Goal: Task Accomplishment & Management: Manage account settings

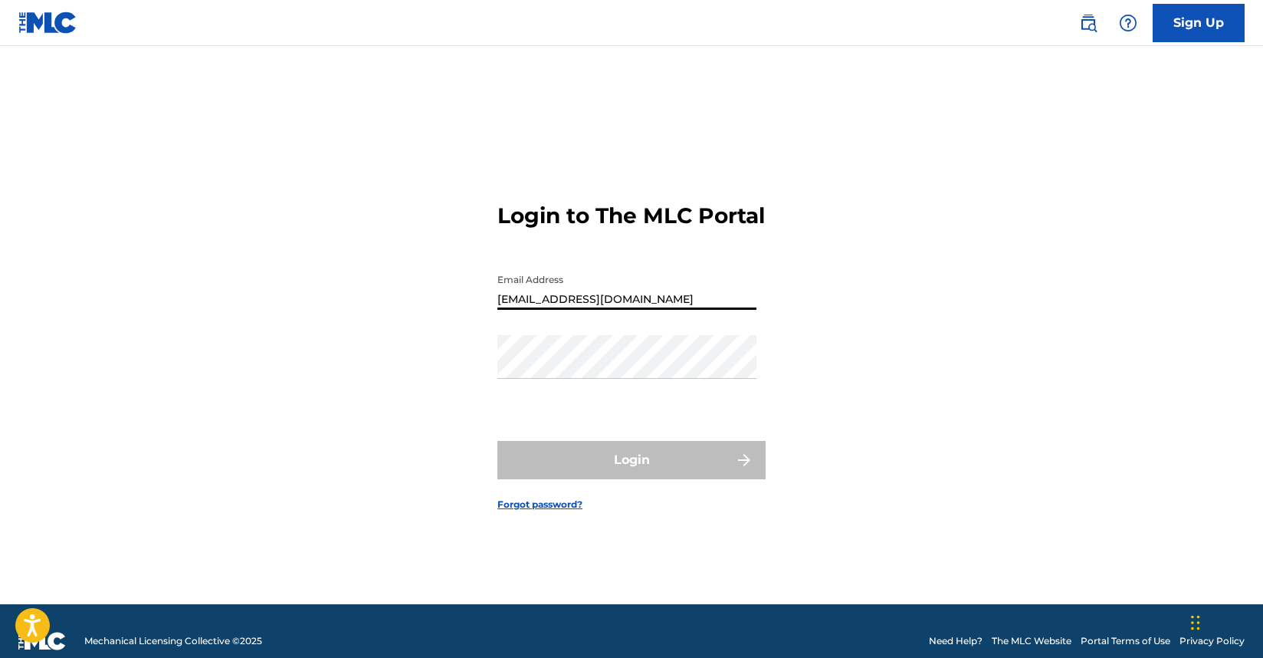
type input "[EMAIL_ADDRESS][DOMAIN_NAME]"
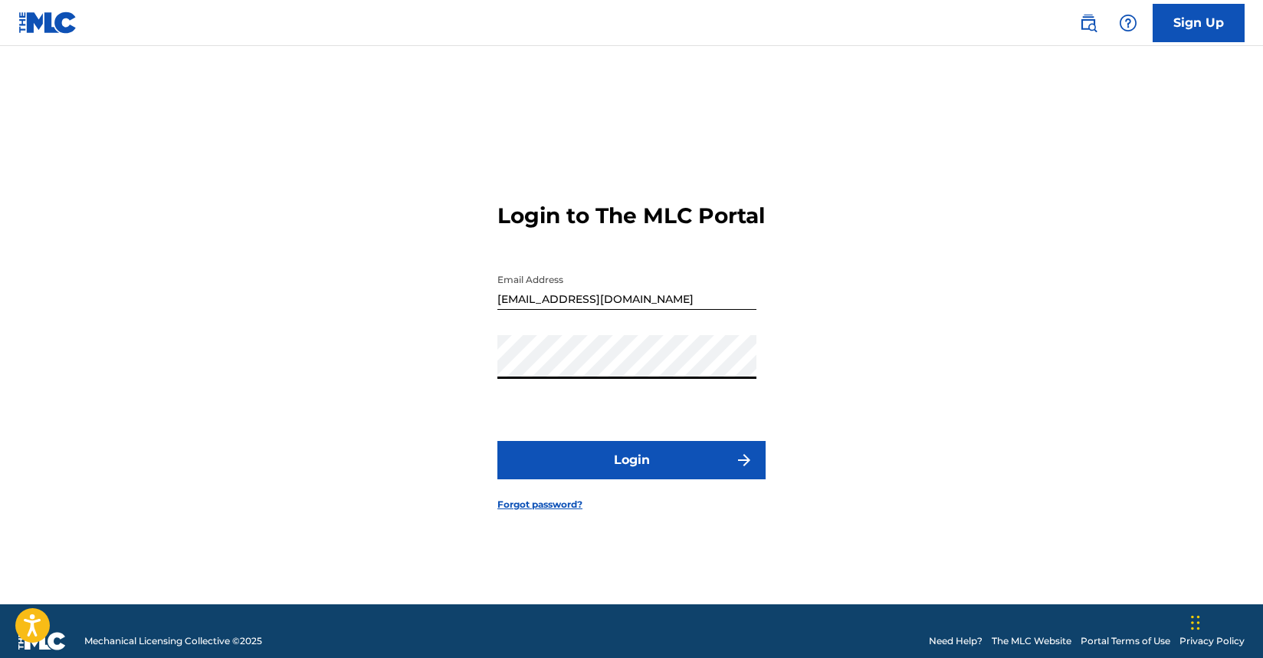
click at [497, 441] on button "Login" at bounding box center [631, 460] width 268 height 38
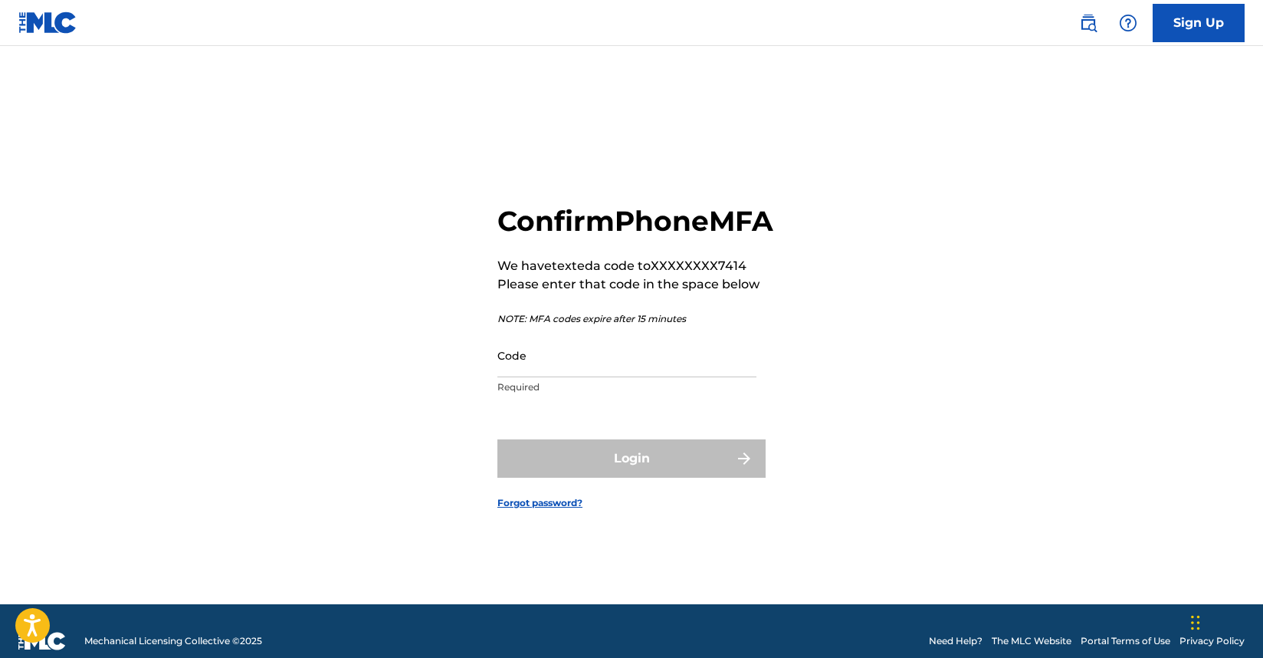
click at [600, 375] on input "Code" at bounding box center [626, 355] width 259 height 44
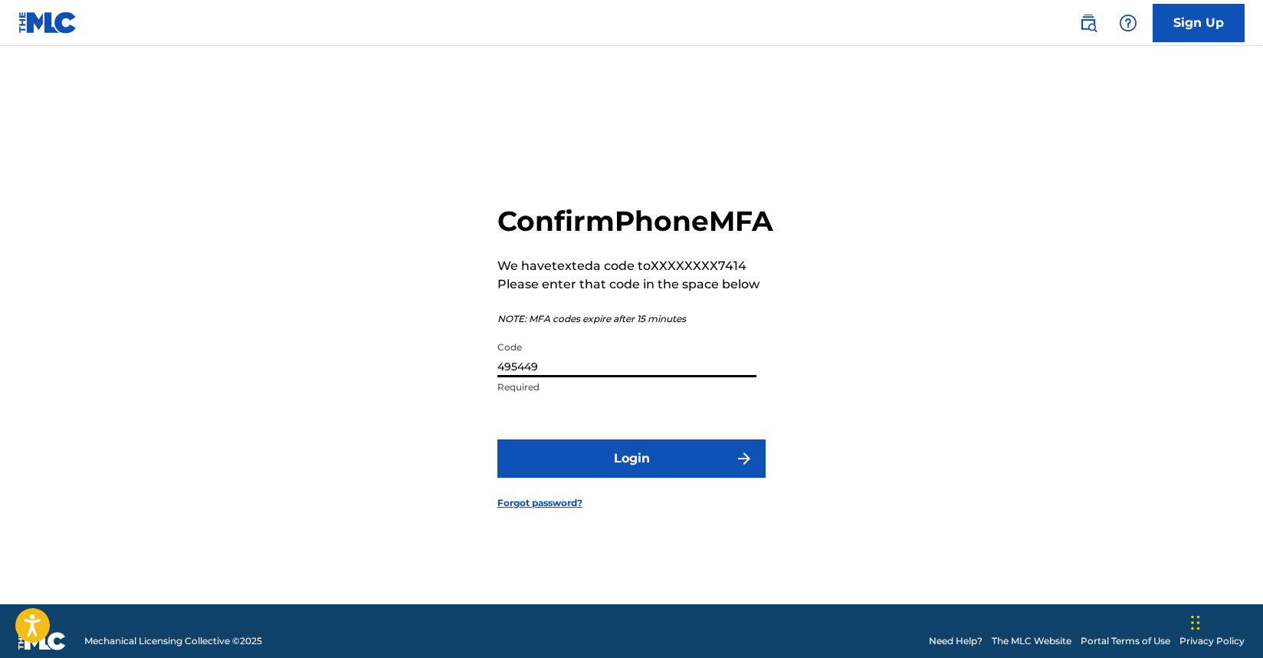
type input "495449"
click at [626, 478] on button "Login" at bounding box center [631, 458] width 268 height 38
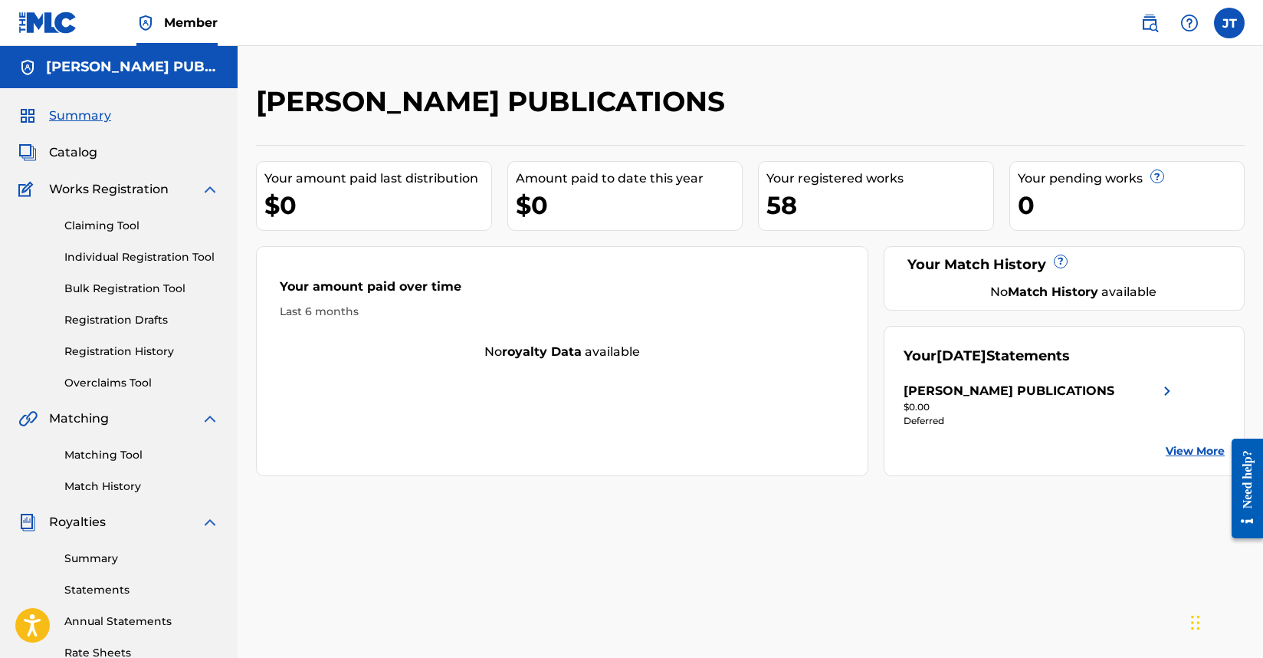
click at [81, 156] on span "Catalog" at bounding box center [73, 152] width 48 height 18
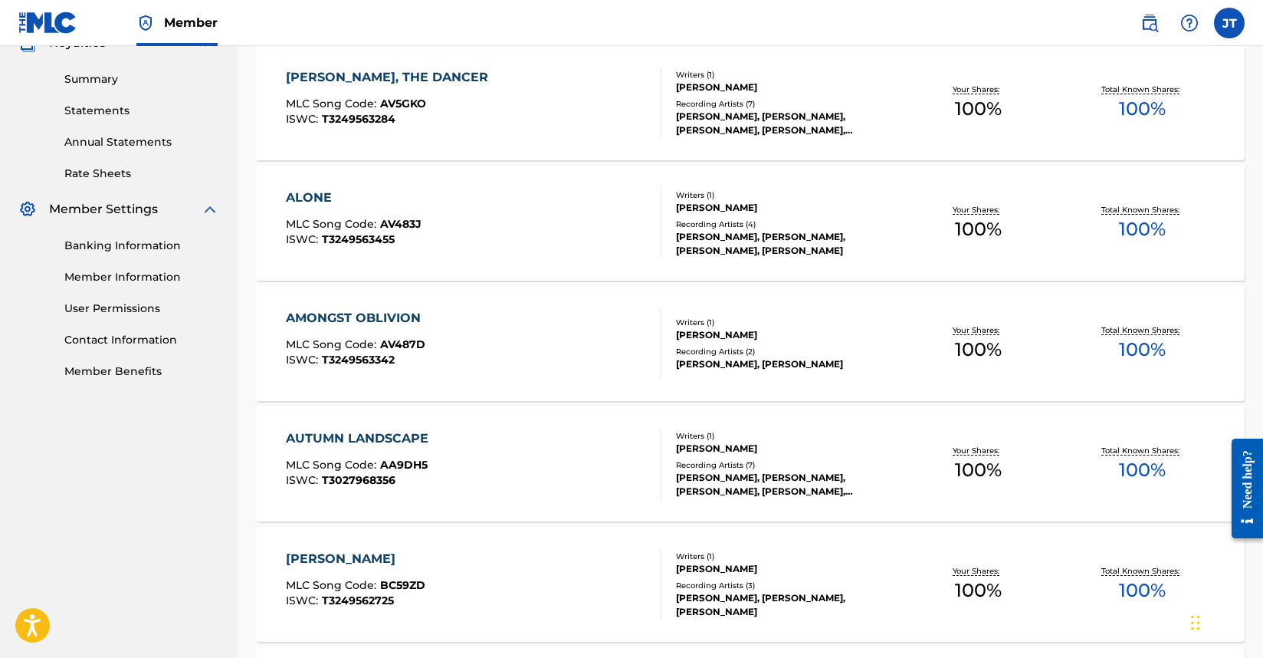
scroll to position [537, 0]
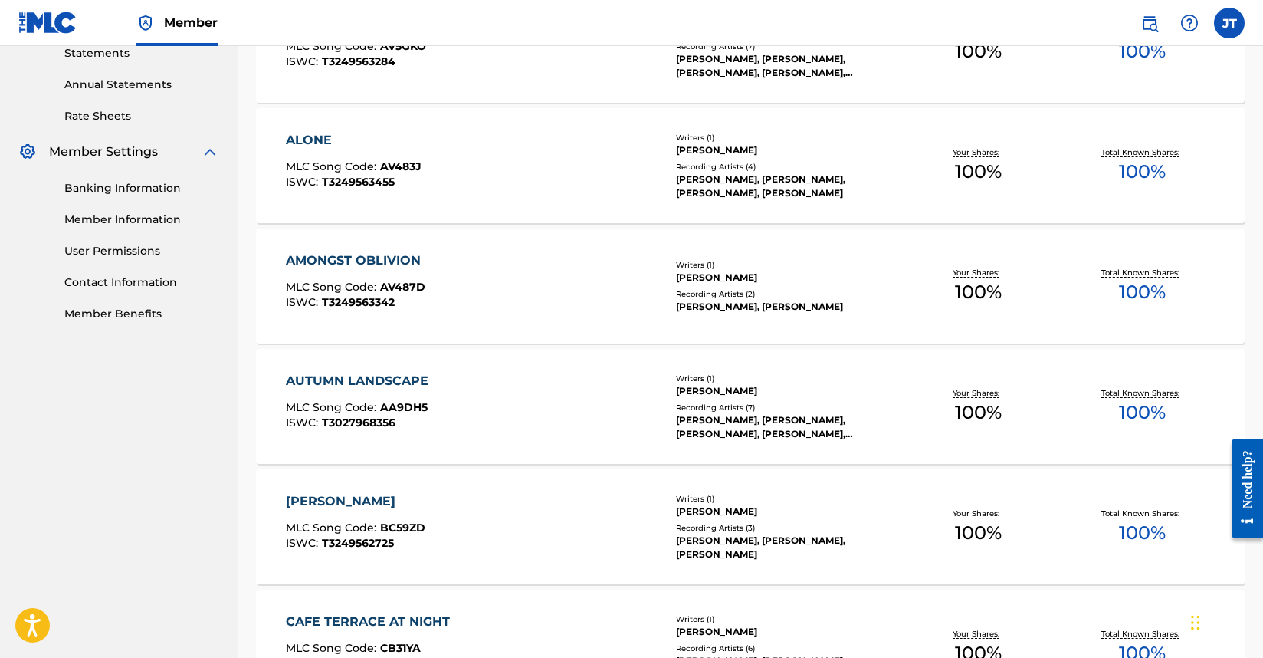
click at [443, 382] on div "AUTUMN LANDSCAPE MLC Song Code : AA9DH5 ISWC : T3027968356" at bounding box center [474, 406] width 376 height 69
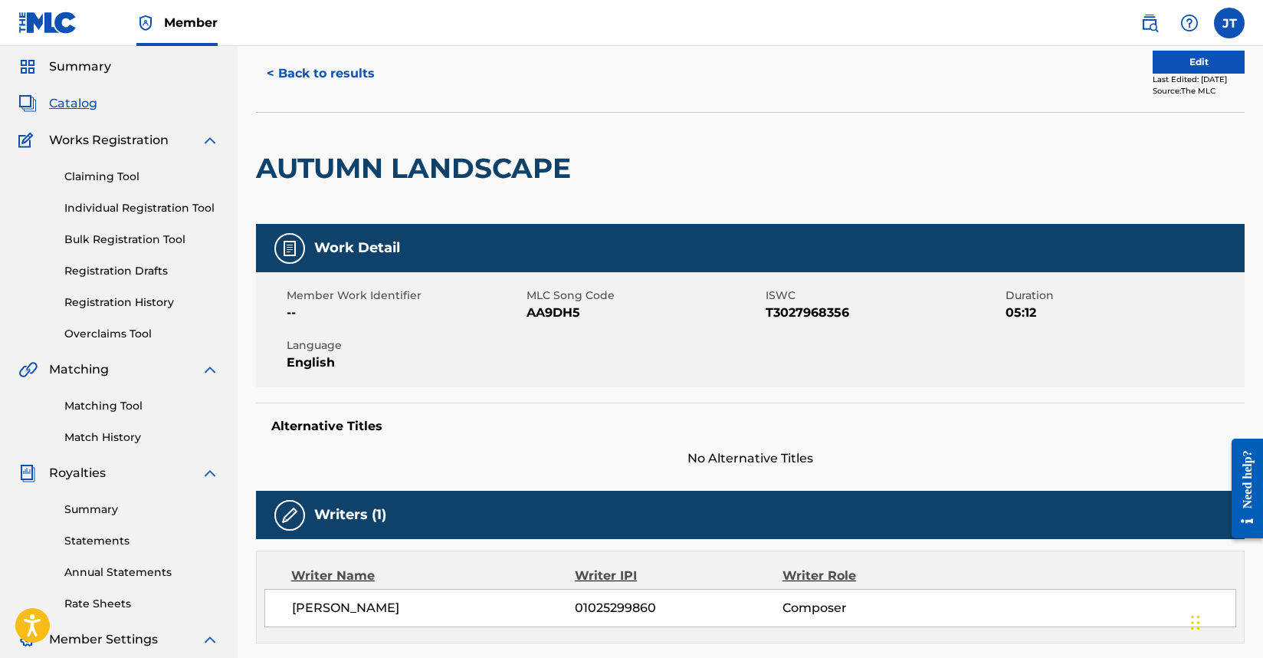
scroll to position [77, 0]
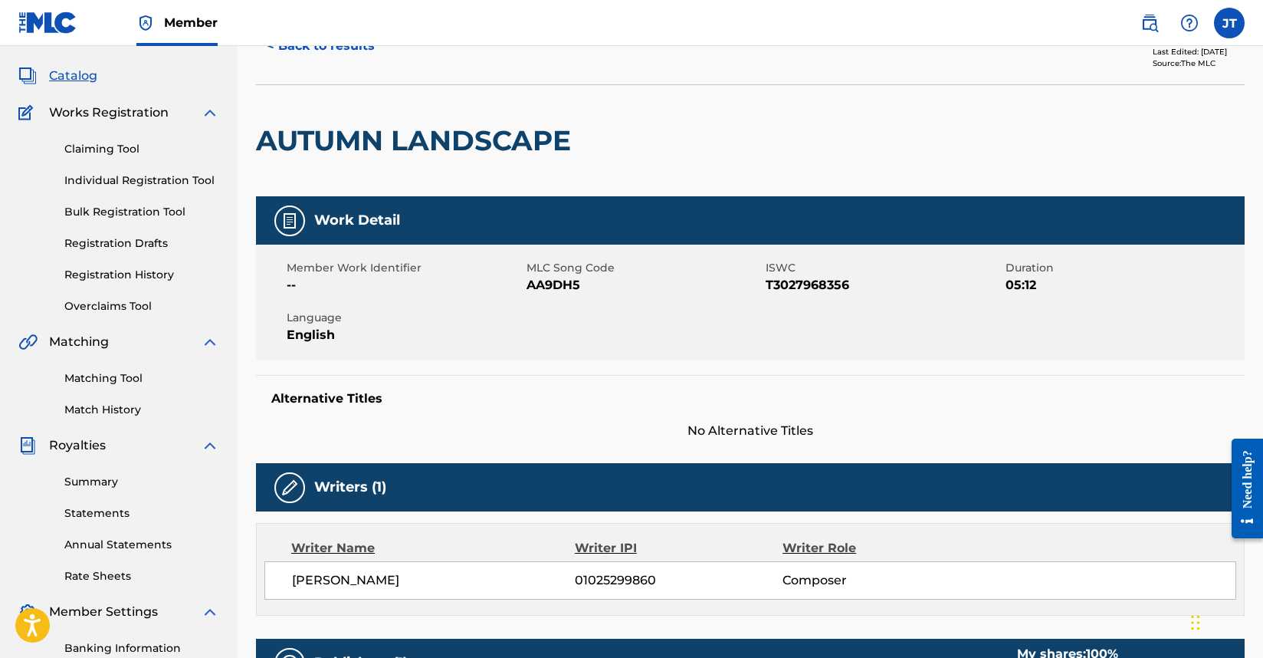
click at [802, 287] on span "T3027968356" at bounding box center [884, 285] width 236 height 18
click at [775, 317] on div "Member Work Identifier -- MLC Song Code AA9DH5 ISWC T3027968356 Duration 05:12 …" at bounding box center [750, 302] width 989 height 115
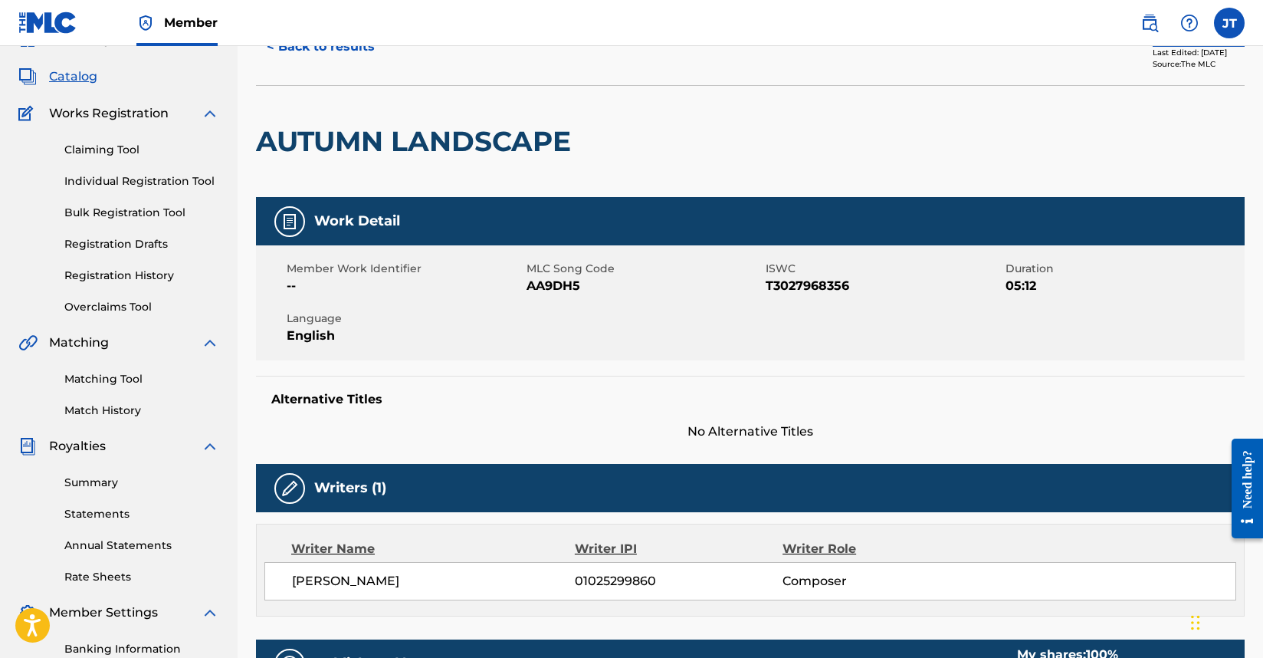
scroll to position [0, 0]
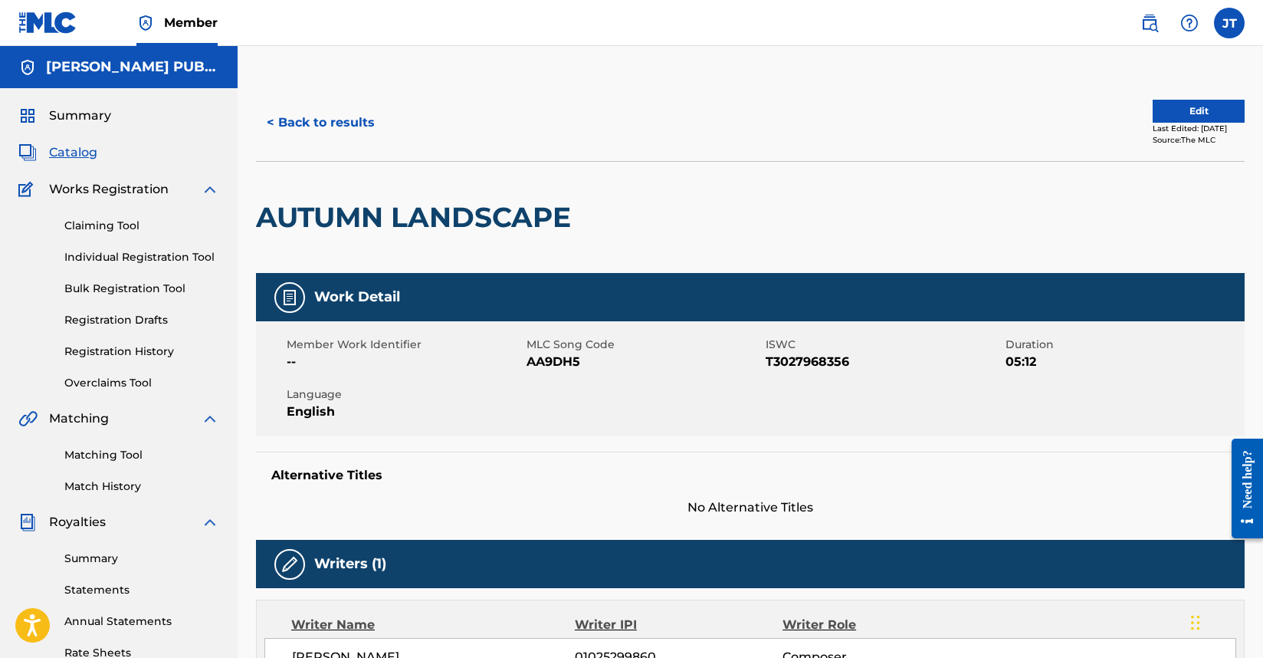
click at [78, 115] on span "Summary" at bounding box center [80, 116] width 62 height 18
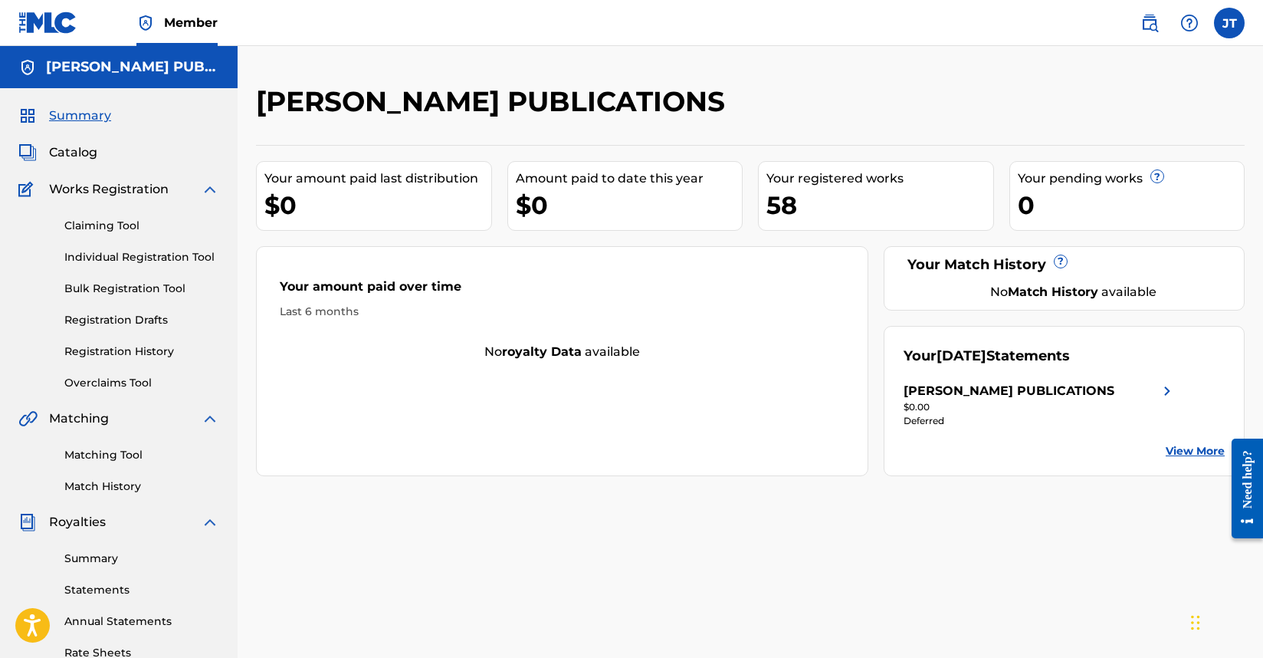
click at [71, 163] on div "Summary Catalog Works Registration Claiming Tool Individual Registration Tool B…" at bounding box center [119, 482] width 238 height 789
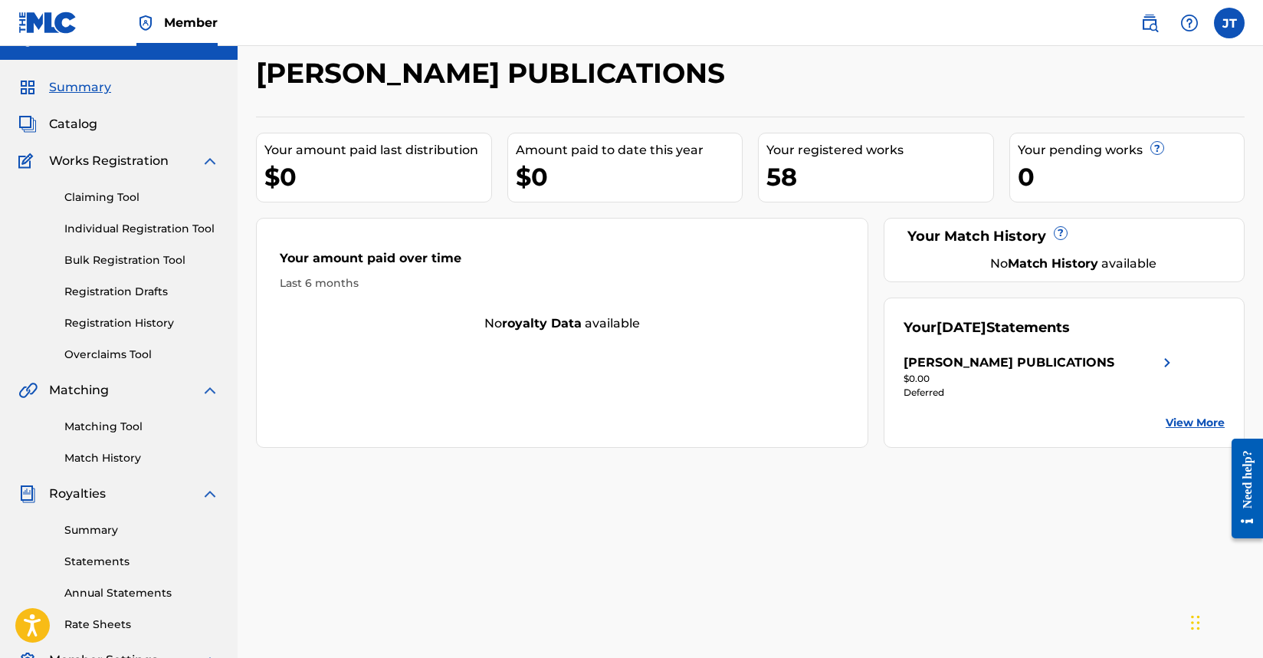
scroll to position [77, 0]
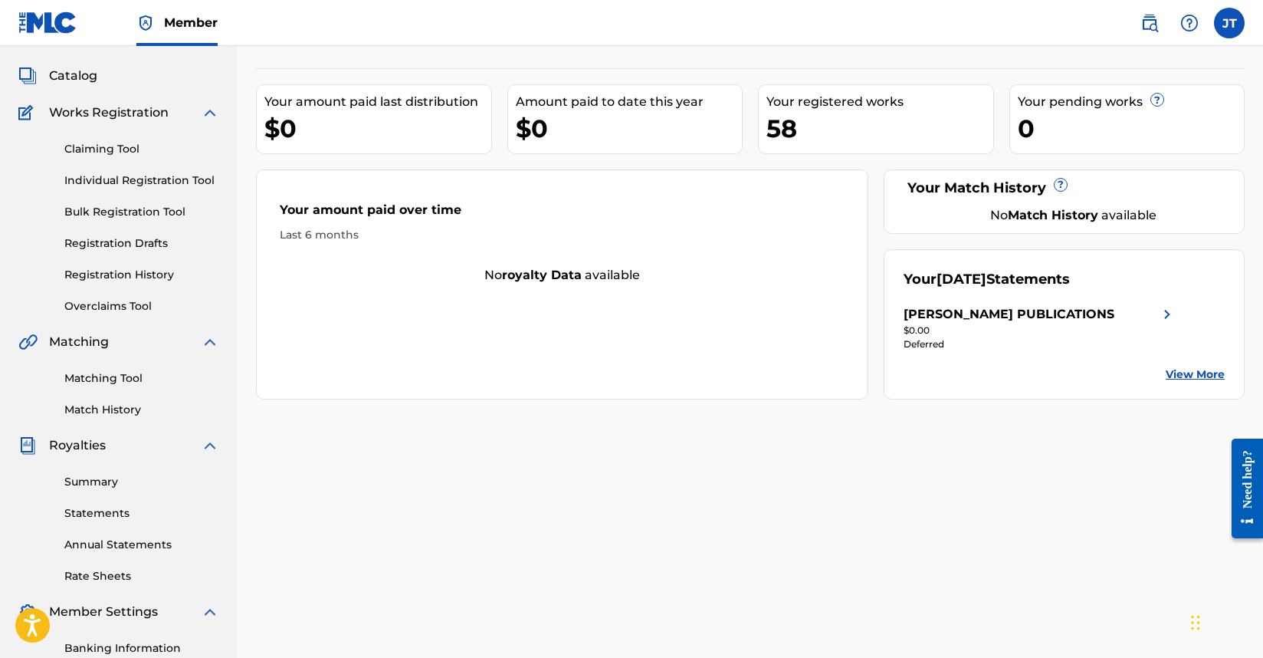
click at [88, 445] on span "Royalties" at bounding box center [77, 445] width 57 height 18
click at [90, 482] on link "Summary" at bounding box center [141, 482] width 155 height 16
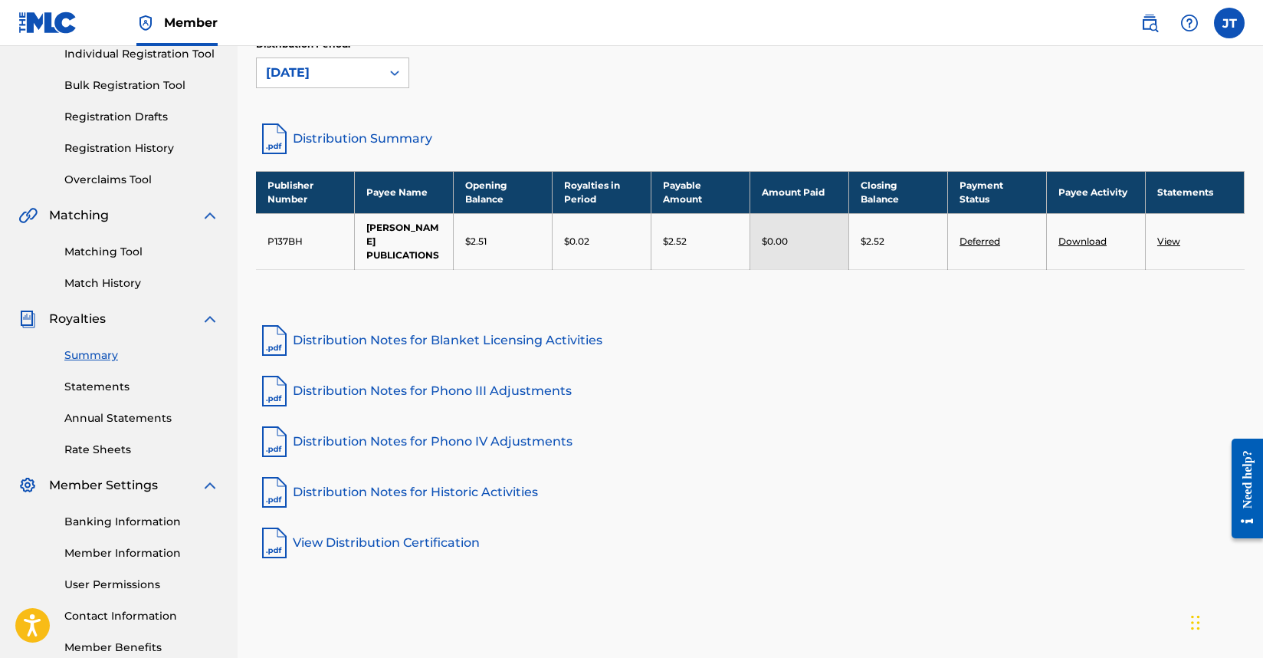
scroll to position [230, 0]
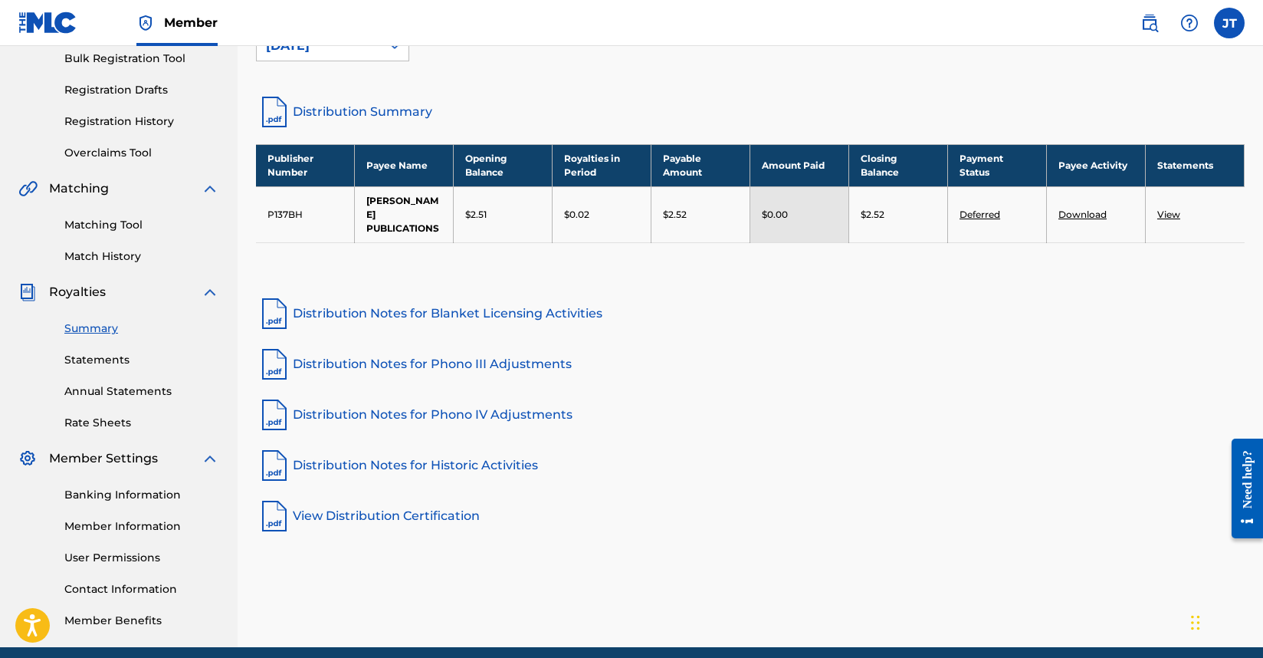
click at [86, 356] on link "Statements" at bounding box center [141, 360] width 155 height 16
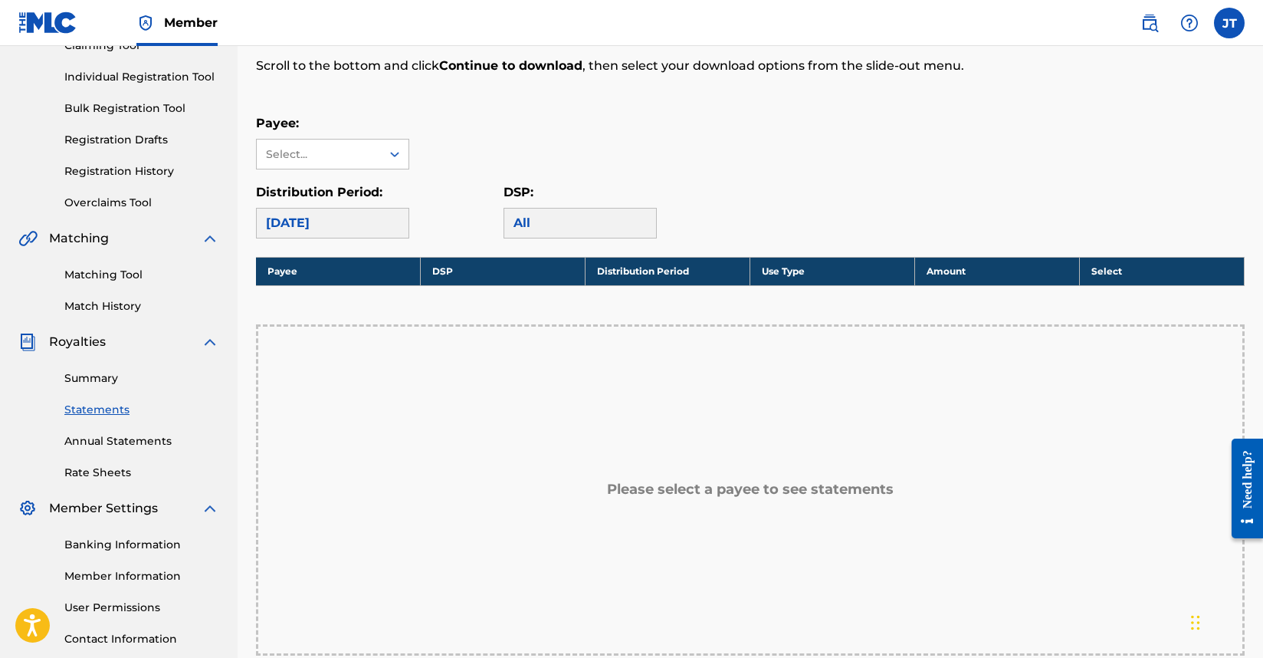
scroll to position [153, 0]
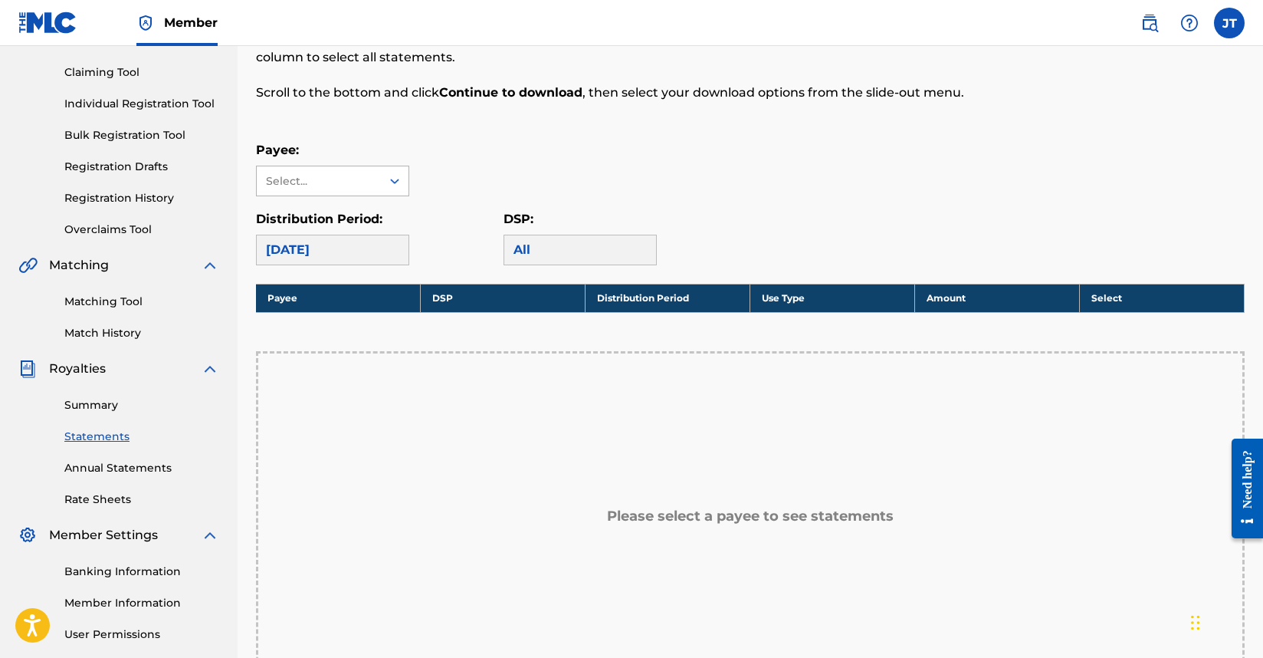
click at [347, 176] on div "Select..." at bounding box center [318, 181] width 104 height 16
click at [340, 229] on div "[PERSON_NAME] PUBLICATIONS" at bounding box center [333, 224] width 152 height 57
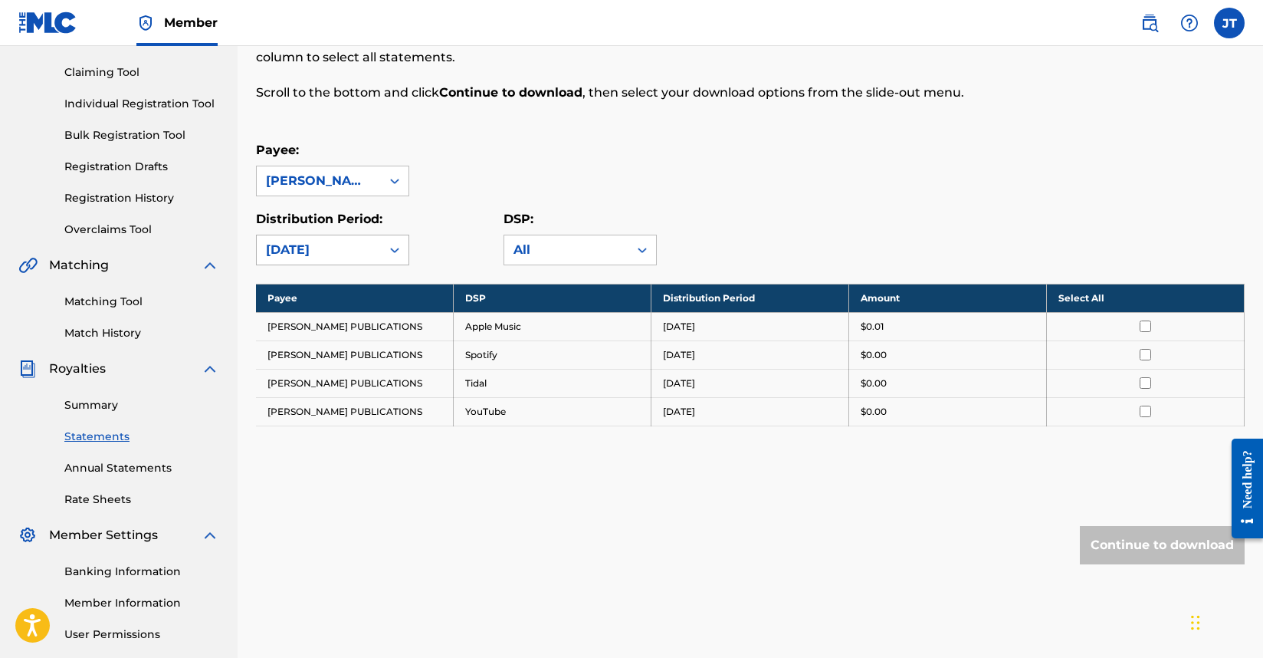
click at [383, 255] on div at bounding box center [395, 250] width 28 height 28
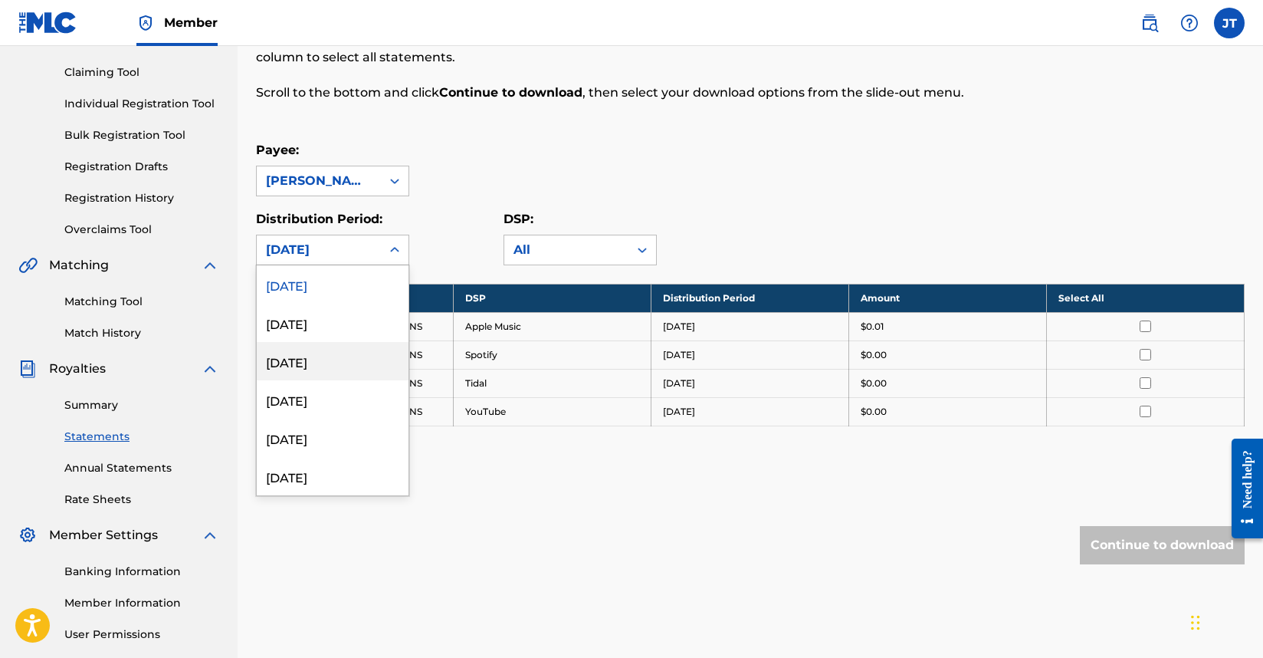
click at [320, 369] on div "[DATE]" at bounding box center [333, 361] width 152 height 38
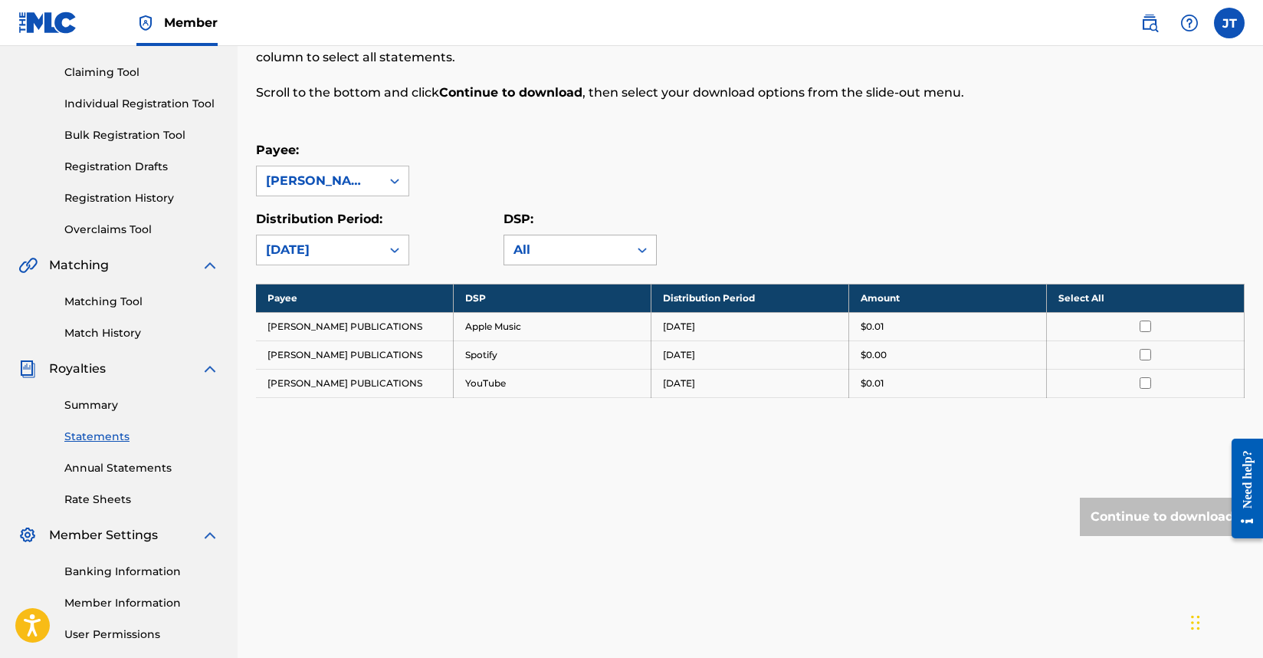
click at [558, 246] on div "All" at bounding box center [567, 250] width 106 height 18
click at [601, 183] on div "Payee: [PERSON_NAME] PUBLICATIONS" at bounding box center [750, 168] width 989 height 55
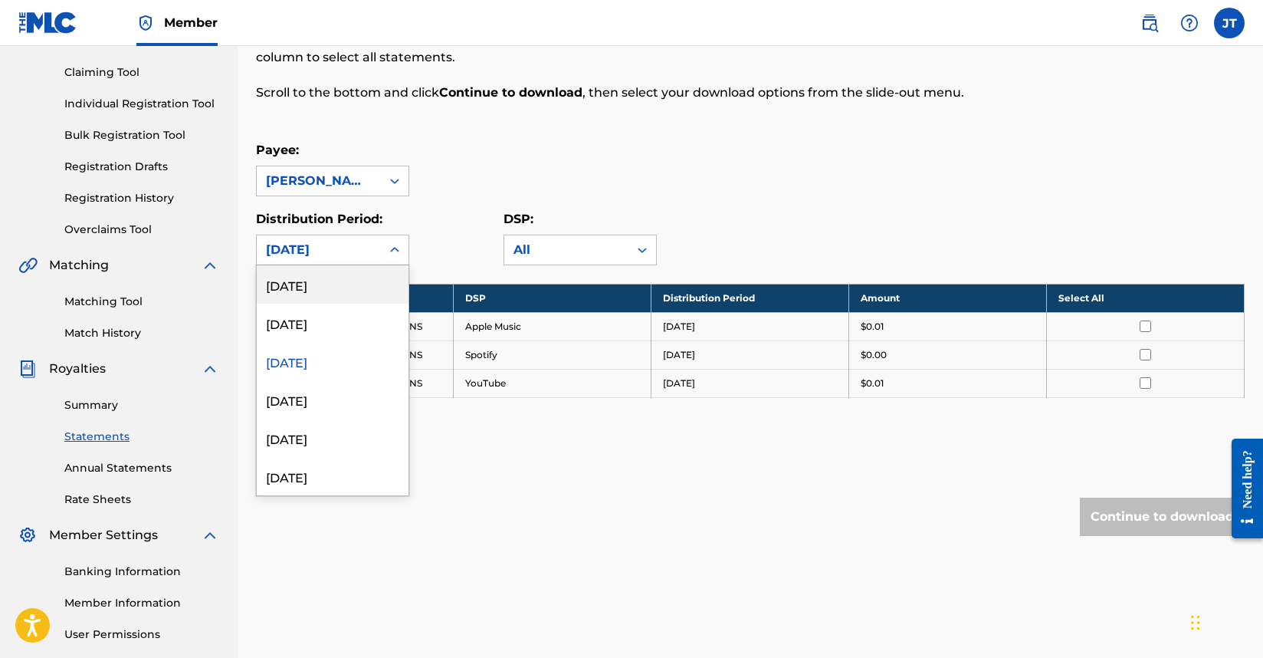
click at [379, 254] on div "[DATE]" at bounding box center [319, 249] width 124 height 29
click at [356, 329] on div "[DATE]" at bounding box center [333, 323] width 152 height 38
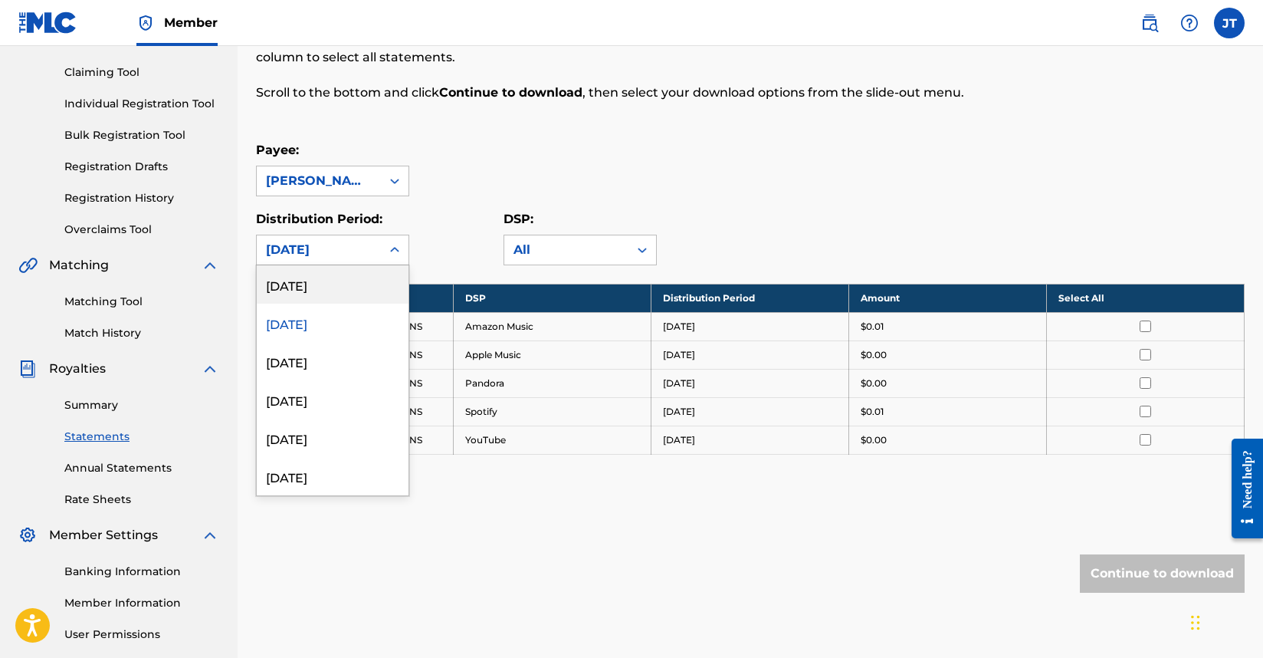
click at [389, 242] on icon at bounding box center [394, 249] width 15 height 15
click at [336, 392] on div "[DATE]" at bounding box center [333, 399] width 152 height 38
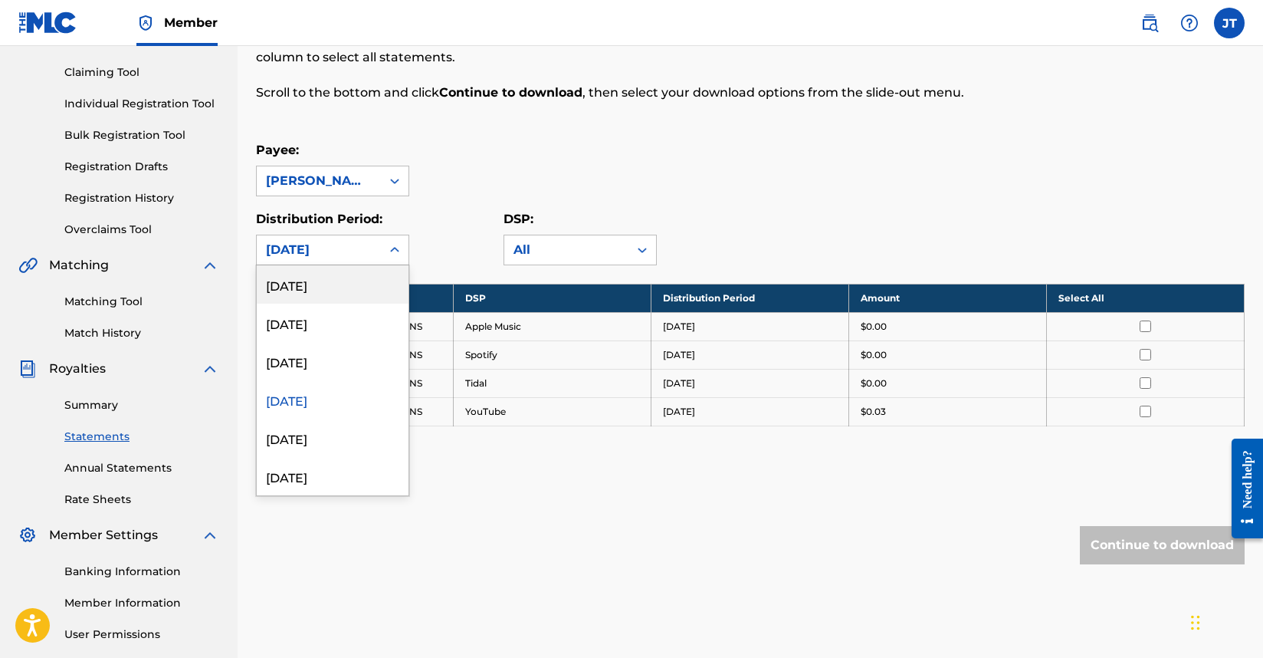
click at [372, 248] on div "[DATE]" at bounding box center [319, 249] width 124 height 29
click at [349, 428] on div "[DATE]" at bounding box center [333, 438] width 152 height 38
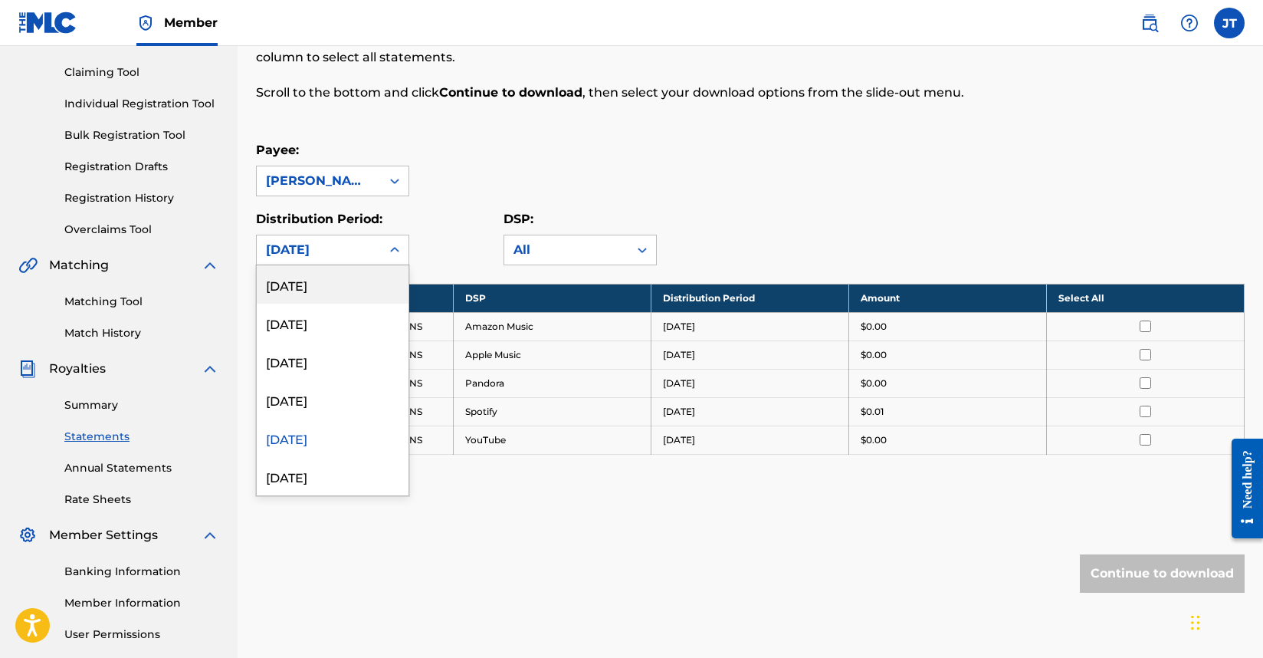
click at [386, 240] on div at bounding box center [395, 250] width 28 height 28
click at [345, 468] on div "[DATE]" at bounding box center [333, 476] width 152 height 38
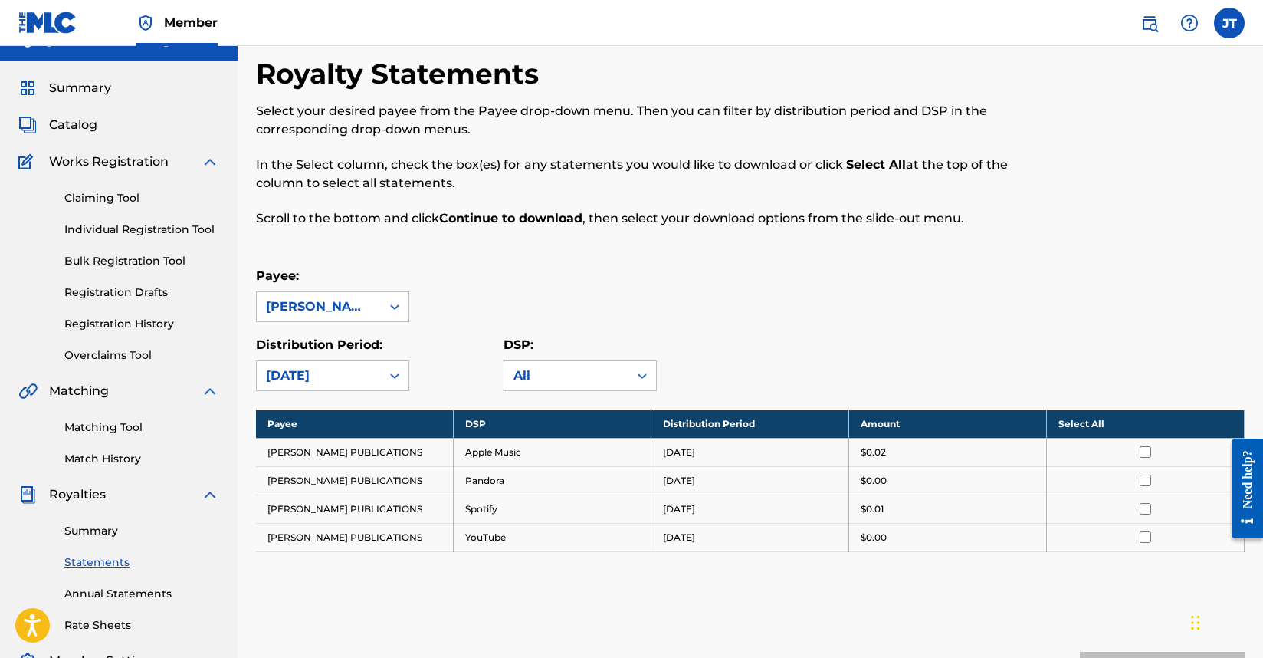
scroll to position [0, 0]
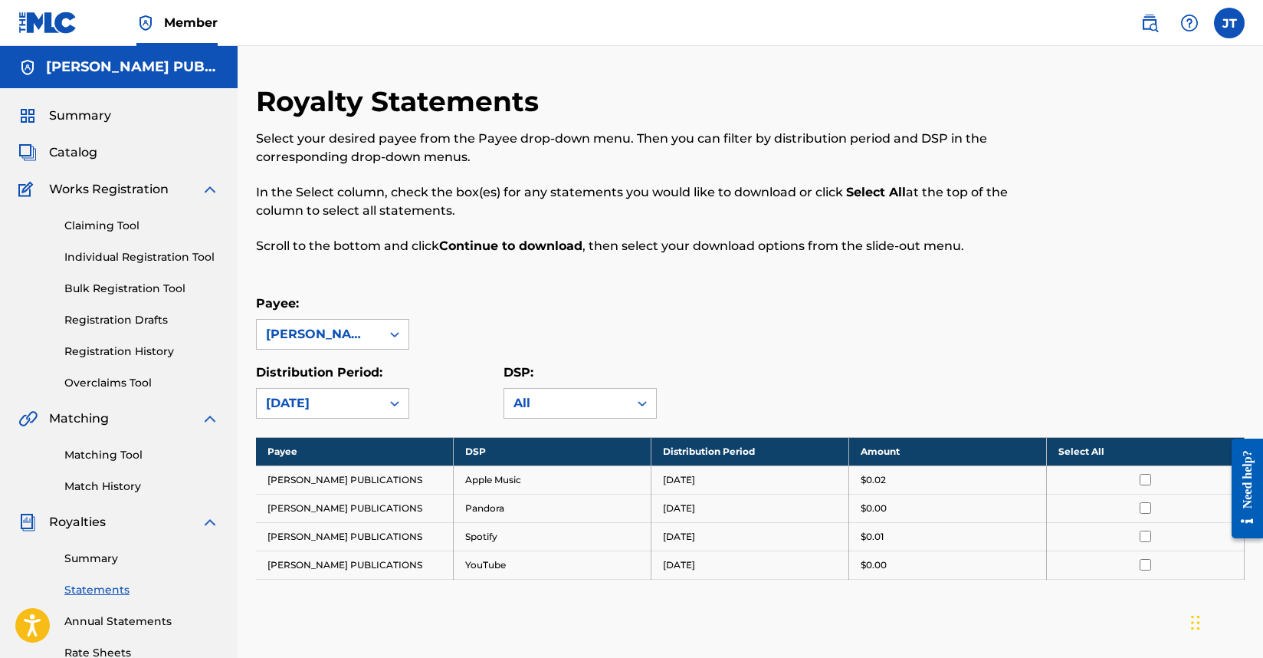
click at [80, 155] on span "Catalog" at bounding box center [73, 152] width 48 height 18
